Goal: Find specific page/section: Find specific page/section

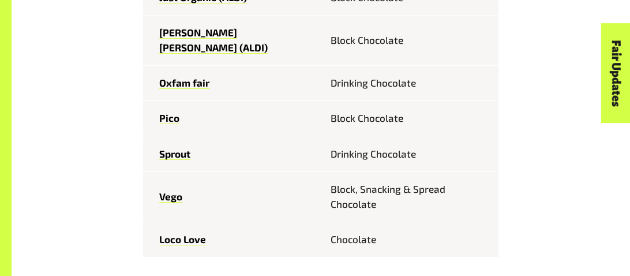
scroll to position [853, 0]
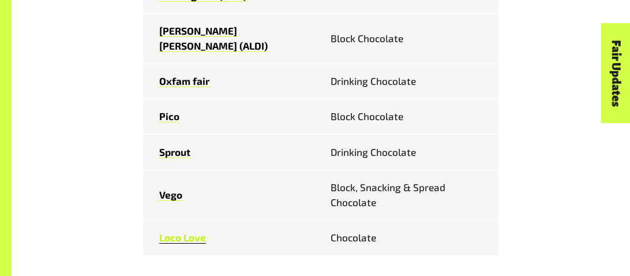
click at [166, 232] on link "Loco Love" at bounding box center [182, 238] width 47 height 12
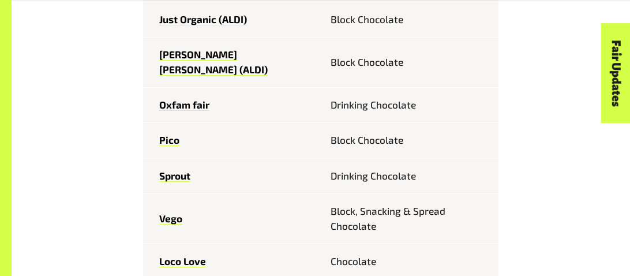
scroll to position [830, 0]
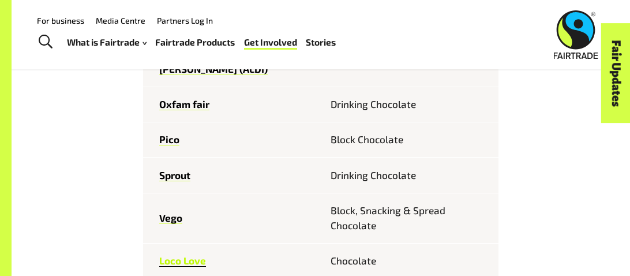
click at [174, 255] on link "Loco Love" at bounding box center [182, 261] width 47 height 12
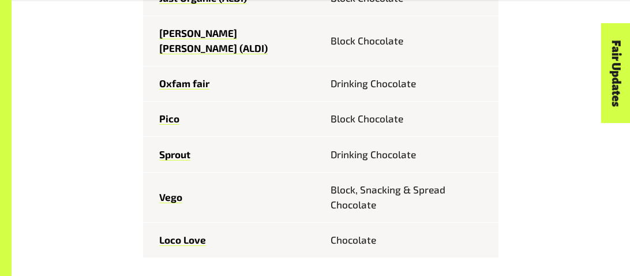
scroll to position [853, 0]
